Goal: Task Accomplishment & Management: Manage account settings

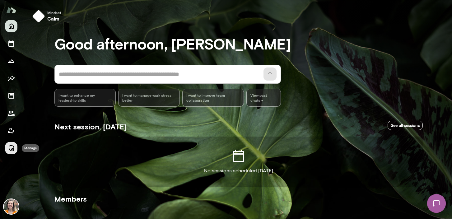
click at [11, 146] on icon "Manage" at bounding box center [10, 147] width 7 height 7
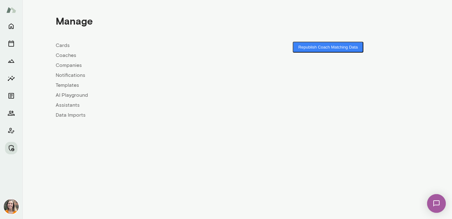
click at [66, 56] on link "Coaches" at bounding box center [147, 55] width 182 height 7
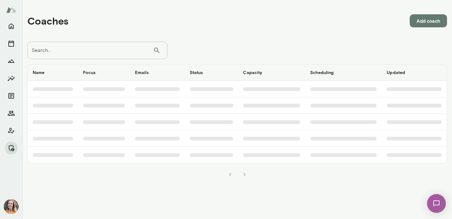
click at [82, 49] on input "Search..." at bounding box center [90, 50] width 126 height 17
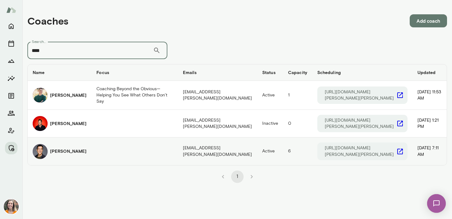
type input "****"
click at [68, 150] on h6 "[PERSON_NAME]" at bounding box center [68, 151] width 36 height 6
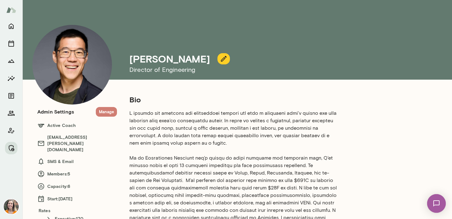
click at [103, 113] on button "Manage" at bounding box center [106, 112] width 21 height 10
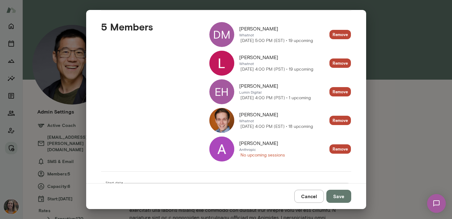
scroll to position [71, 0]
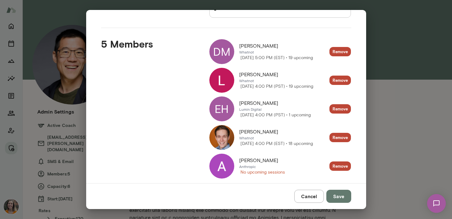
click at [311, 195] on button "Cancel" at bounding box center [309, 196] width 30 height 13
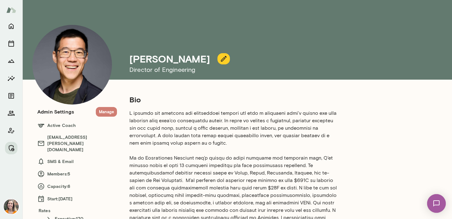
click at [110, 114] on button "Manage" at bounding box center [106, 112] width 21 height 10
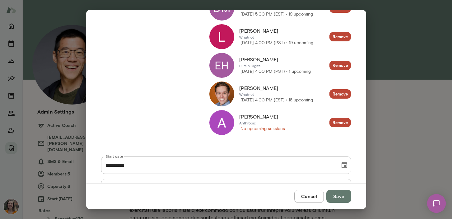
scroll to position [115, 0]
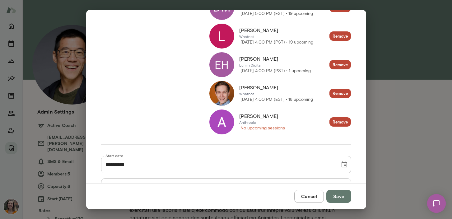
drag, startPoint x: 279, startPoint y: 56, endPoint x: 240, endPoint y: 55, distance: 39.8
click at [240, 55] on div "[PERSON_NAME]" at bounding box center [275, 58] width 72 height 7
copy span "[PERSON_NAME]"
click at [310, 197] on button "Cancel" at bounding box center [309, 196] width 30 height 13
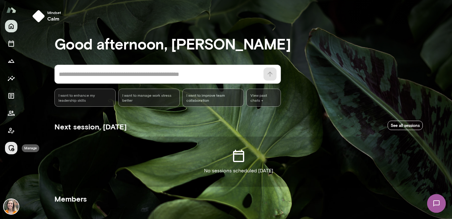
click at [13, 152] on button "Manage" at bounding box center [11, 148] width 12 height 12
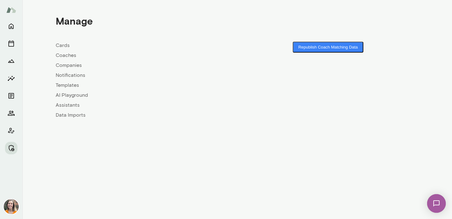
click at [64, 53] on link "Coaches" at bounding box center [147, 55] width 182 height 7
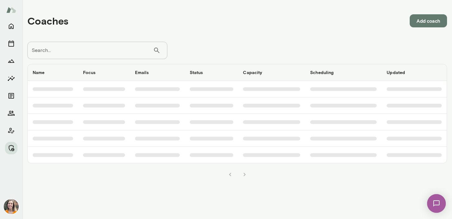
click at [92, 51] on input "Search..." at bounding box center [90, 50] width 126 height 17
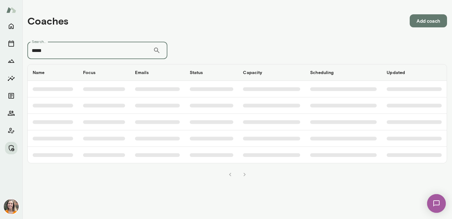
type input "*****"
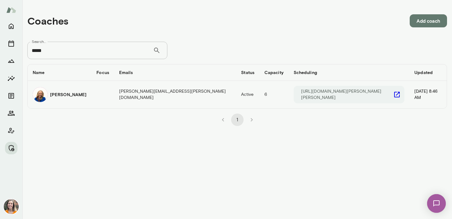
click at [91, 96] on td "Cathy Wright" at bounding box center [60, 94] width 64 height 27
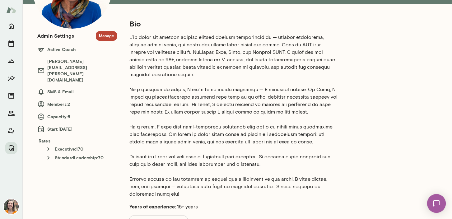
scroll to position [140, 0]
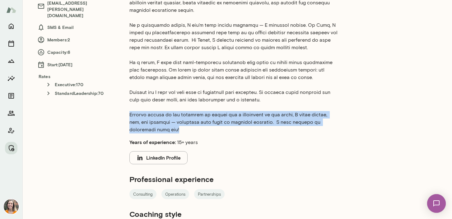
drag, startPoint x: 150, startPoint y: 129, endPoint x: 123, endPoint y: 115, distance: 30.1
click at [123, 115] on div "Bio Years of experience: 15+ years LinkedIn Profile Professional experience Con…" at bounding box center [249, 119] width 264 height 331
copy p "Whether hiking in the redwoods or diving for a volleyball at the beach, I exude…"
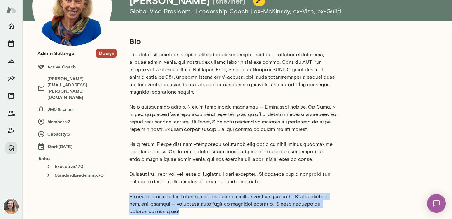
scroll to position [59, 0]
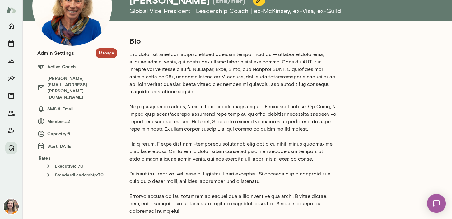
click at [228, 162] on p at bounding box center [233, 133] width 209 height 164
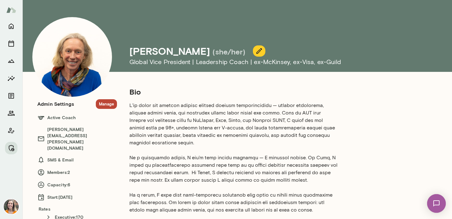
scroll to position [7, 0]
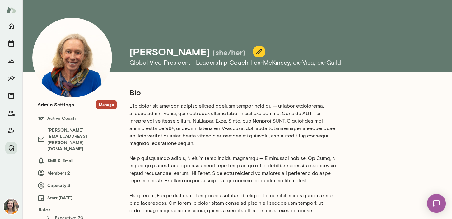
click at [256, 51] on icon "button" at bounding box center [259, 52] width 6 height 6
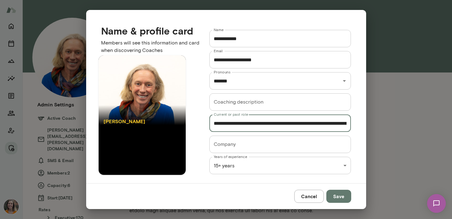
click at [267, 123] on input "**********" at bounding box center [280, 123] width 142 height 17
type input "**********"
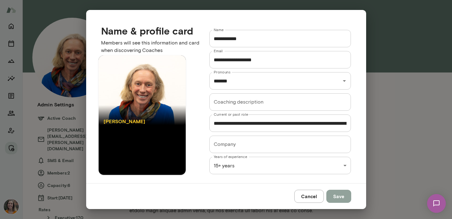
click at [337, 196] on button "Save" at bounding box center [338, 196] width 25 height 13
